Goal: Book appointment/travel/reservation

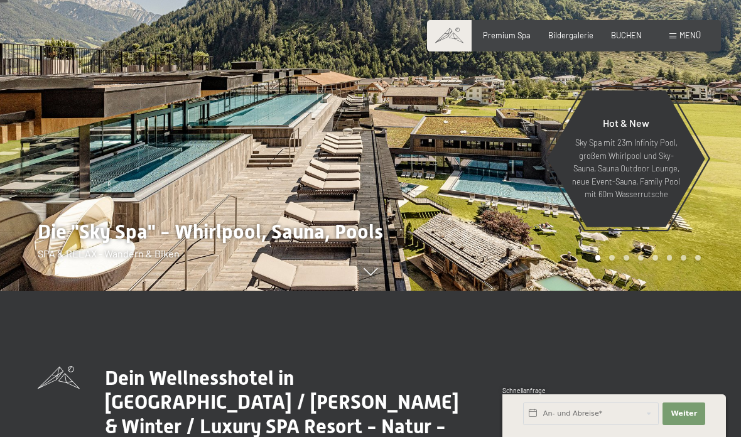
scroll to position [31, 0]
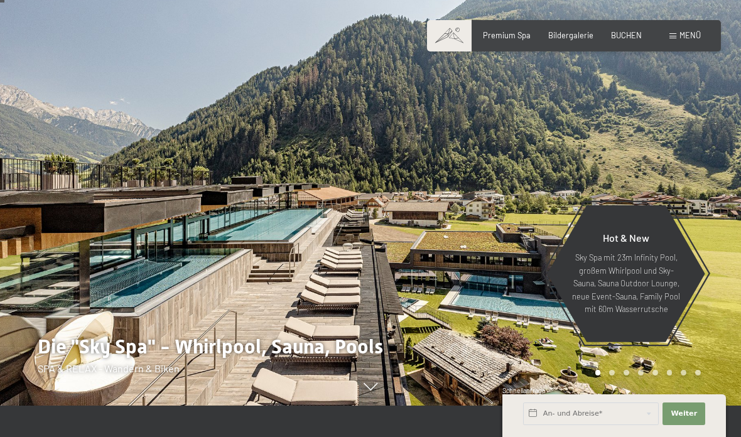
click at [670, 38] on span at bounding box center [672, 36] width 7 height 6
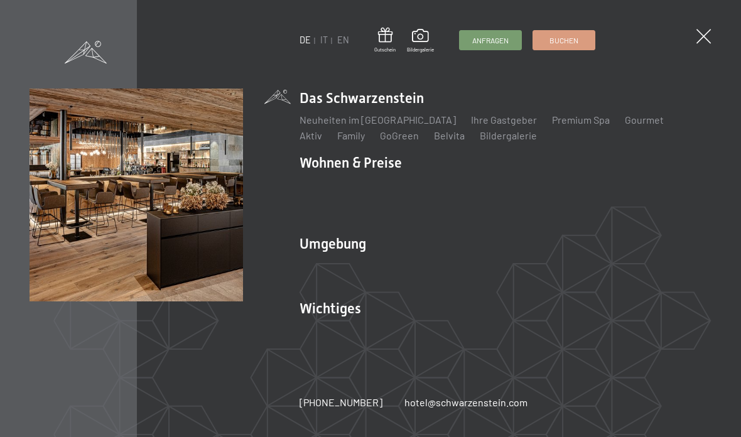
click at [342, 75] on div "DE IT EN Gutschein Bildergalerie Anfragen Buchen DE IT EN Das Schwarzenstein Ne…" at bounding box center [370, 218] width 741 height 437
click at [323, 50] on div "DE IT EN Gutschein Bildergalerie Anfragen Buchen" at bounding box center [447, 41] width 296 height 26
click at [323, 45] on link "IT" at bounding box center [324, 40] width 8 height 11
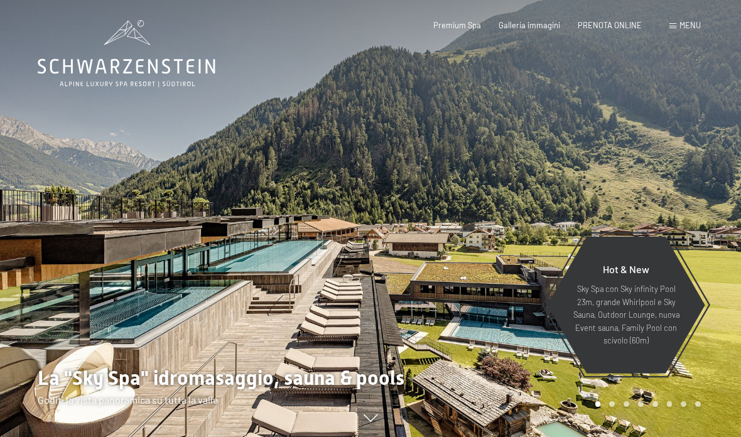
click at [670, 29] on div "Menu" at bounding box center [684, 25] width 31 height 11
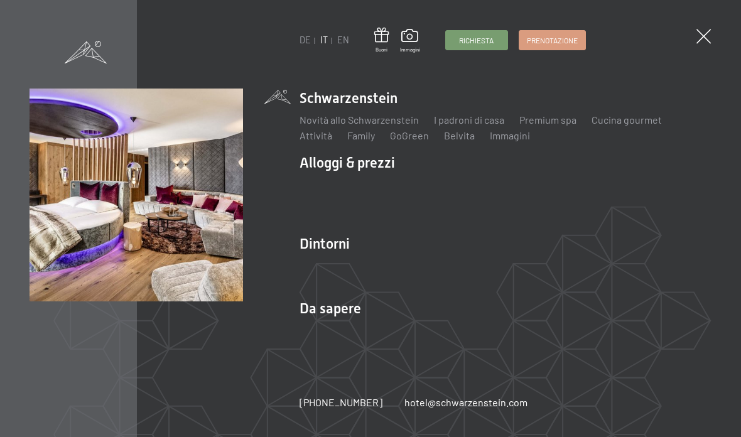
click at [424, 190] on link "Camere & prezzi" at bounding box center [411, 184] width 72 height 12
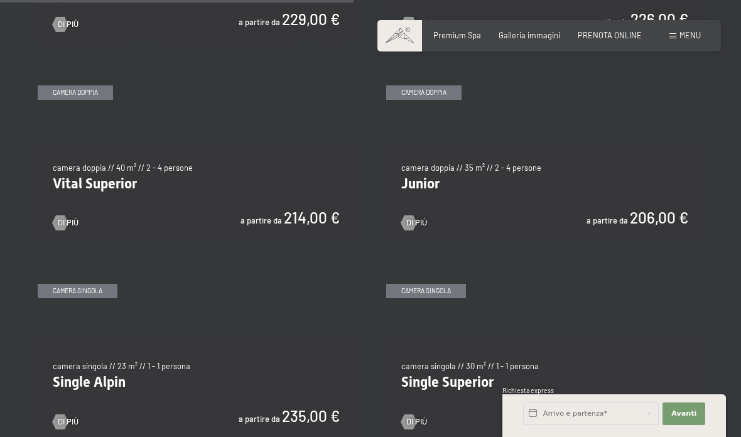
scroll to position [1369, 0]
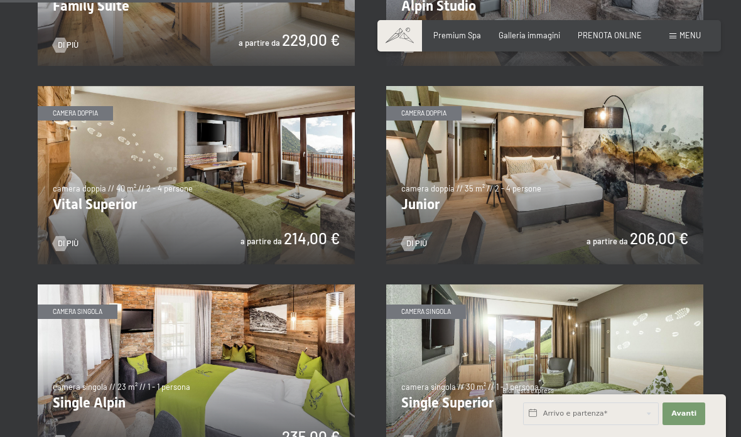
click at [314, 220] on img at bounding box center [196, 175] width 317 height 178
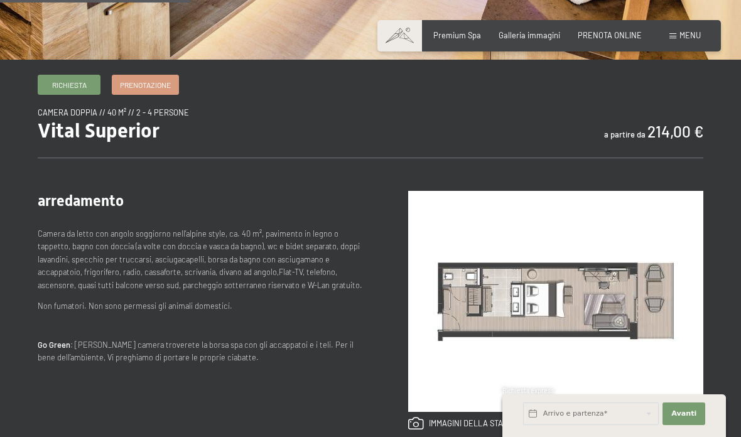
scroll to position [399, 0]
